Goal: Task Accomplishment & Management: Complete application form

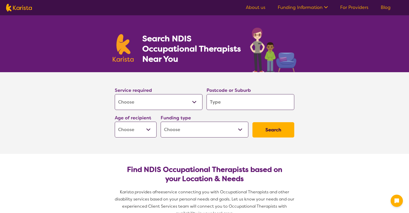
select select "[MEDICAL_DATA]"
click at [232, 101] on input "search" at bounding box center [251, 102] width 88 height 16
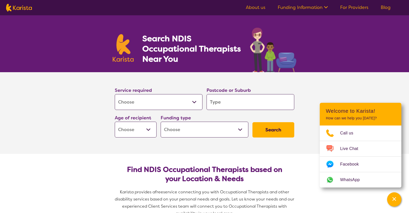
type input "3"
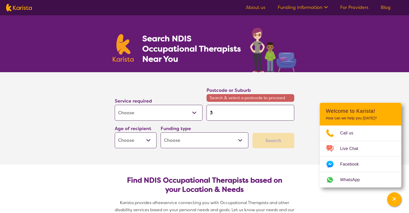
type input "36"
type input "365"
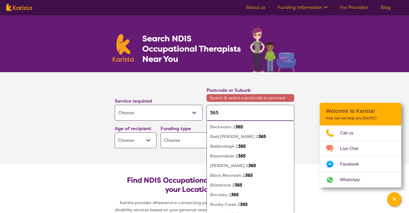
type input "3658"
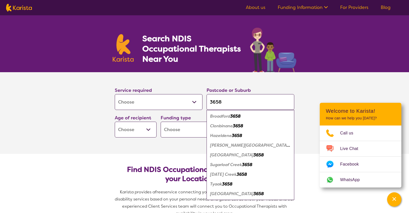
type input "3658"
click at [235, 117] on em "3658" at bounding box center [235, 116] width 10 height 5
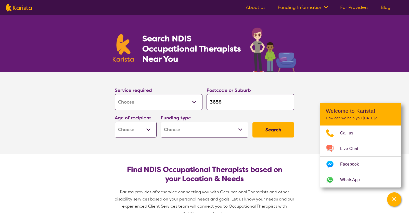
click at [149, 129] on select "Early Childhood - 0 to 9 Child - 10 to 11 Adolescent - 12 to 17 Adult - 18 to 6…" at bounding box center [136, 130] width 42 height 16
select select "AG"
click at [115, 122] on select "Early Childhood - 0 to 9 Child - 10 to 11 Adolescent - 12 to 17 Adult - 18 to 6…" at bounding box center [136, 130] width 42 height 16
select select "AG"
click at [184, 131] on select "Home Care Package (HCP) National Disability Insurance Scheme (NDIS) I don't know" at bounding box center [205, 130] width 88 height 16
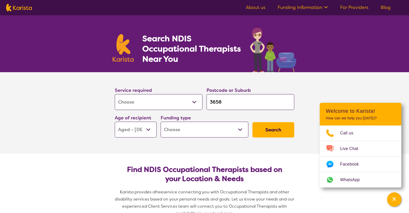
select select "HCP"
click at [161, 122] on select "Home Care Package (HCP) National Disability Insurance Scheme (NDIS) I don't know" at bounding box center [205, 130] width 88 height 16
select select "HCP"
click at [272, 129] on button "Search" at bounding box center [274, 129] width 42 height 15
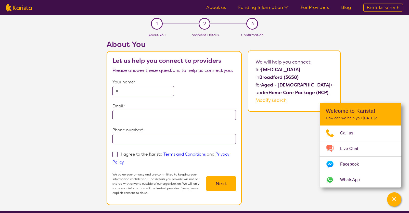
click at [142, 91] on input "text" at bounding box center [143, 91] width 62 height 10
type input "**********"
click at [145, 112] on input "email" at bounding box center [173, 115] width 123 height 10
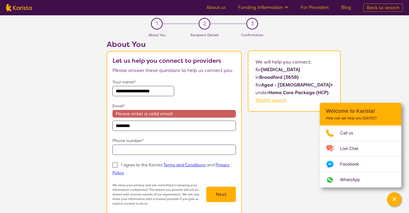
type input "**********"
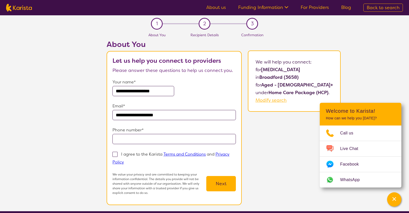
click at [151, 143] on input "tel" at bounding box center [173, 139] width 123 height 10
type input "**********"
click at [116, 152] on span at bounding box center [114, 154] width 5 height 5
click at [124, 160] on input "I agree to the Karista Terms and Conditions and Privacy Policy" at bounding box center [125, 161] width 3 height 3
checkbox input "true"
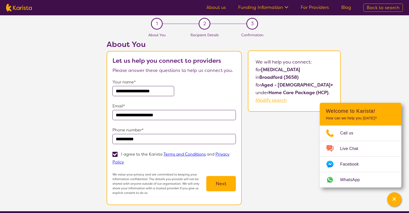
click at [227, 184] on button "Next" at bounding box center [221, 183] width 30 height 15
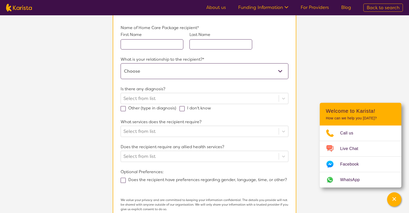
scroll to position [74, 0]
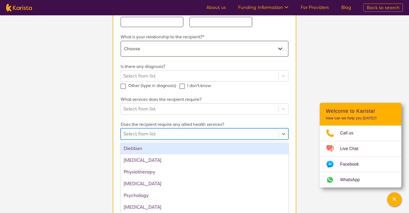
click at [214, 134] on div at bounding box center [199, 134] width 153 height 9
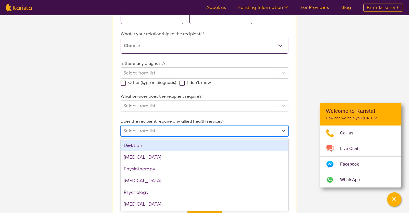
click at [214, 134] on div at bounding box center [199, 131] width 153 height 9
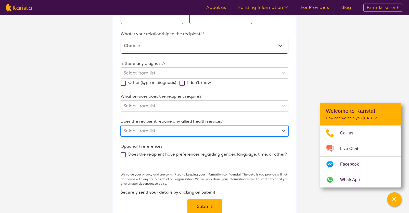
click at [206, 104] on div at bounding box center [199, 106] width 153 height 9
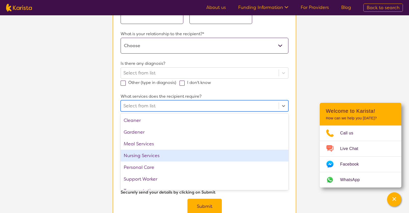
scroll to position [8, 0]
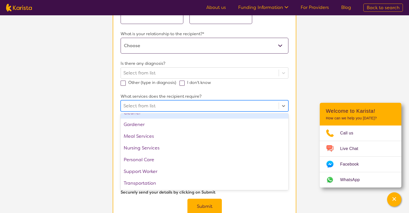
click at [307, 94] on section "L About You 2 Recipient Details 3 Confirmation Recipient Details & Service Pref…" at bounding box center [204, 92] width 409 height 306
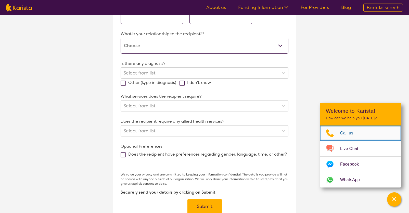
click at [352, 128] on link "Call us" at bounding box center [361, 132] width 82 height 15
click at [346, 132] on span "Call us" at bounding box center [349, 133] width 19 height 8
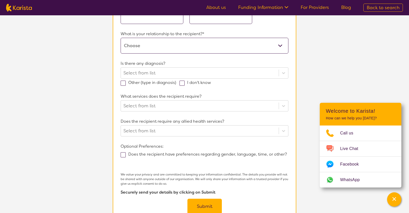
drag, startPoint x: 44, startPoint y: 28, endPoint x: 17, endPoint y: 12, distance: 31.9
click at [44, 28] on section "L About You 2 Recipient Details 3 Confirmation Recipient Details & Service Pref…" at bounding box center [204, 92] width 409 height 306
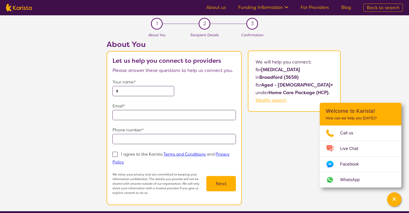
select select "[MEDICAL_DATA]"
select select "AG"
select select "HCP"
select select "[MEDICAL_DATA]"
select select "AG"
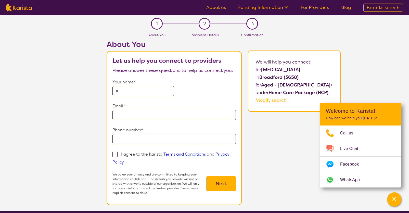
select select "HCP"
